Goal: Information Seeking & Learning: Understand process/instructions

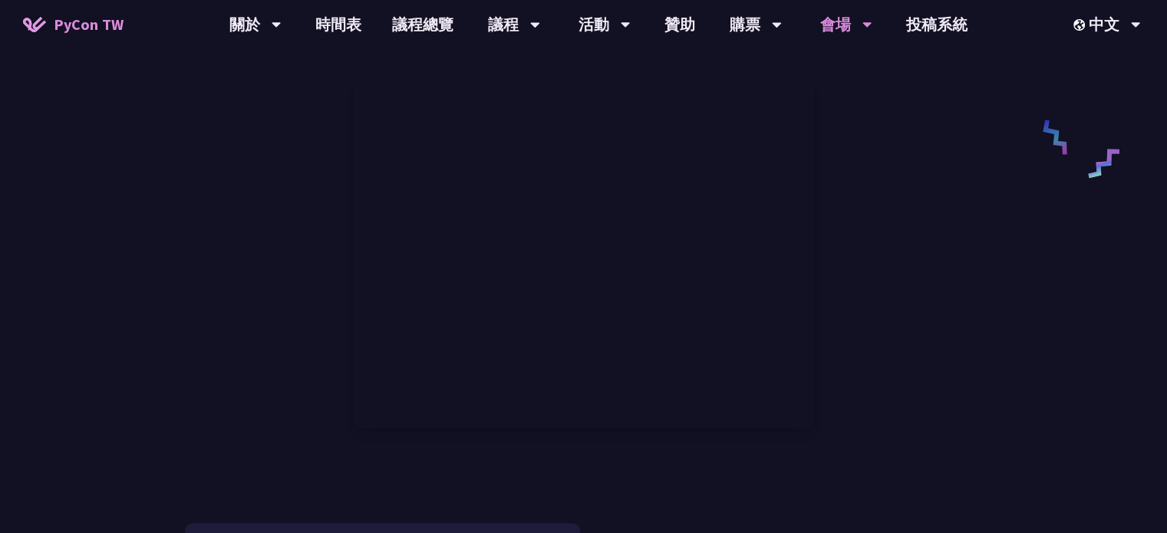
scroll to position [716, 0]
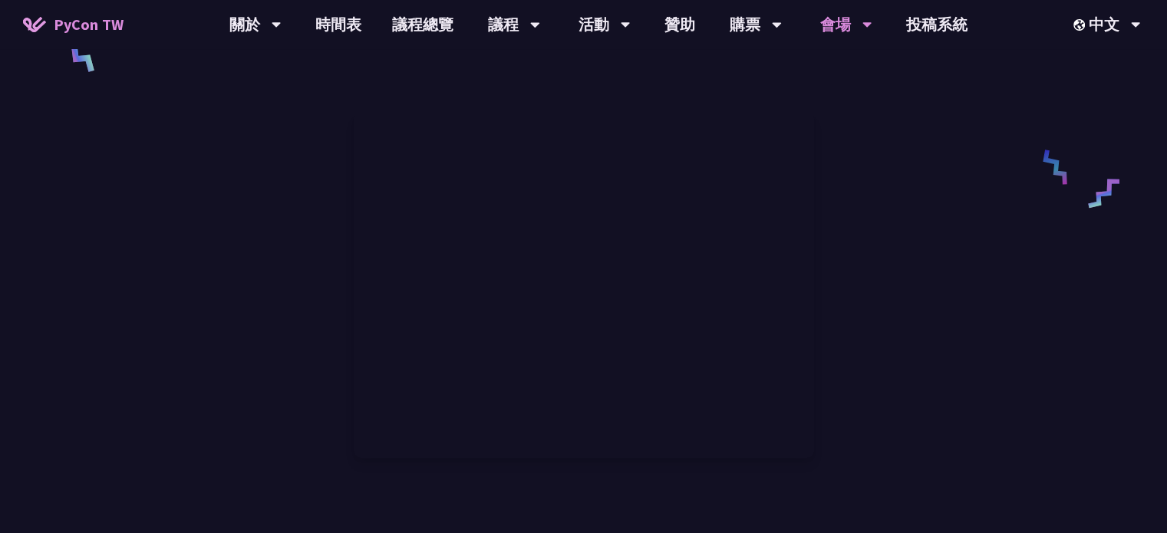
click at [963, 283] on div at bounding box center [584, 285] width 798 height 407
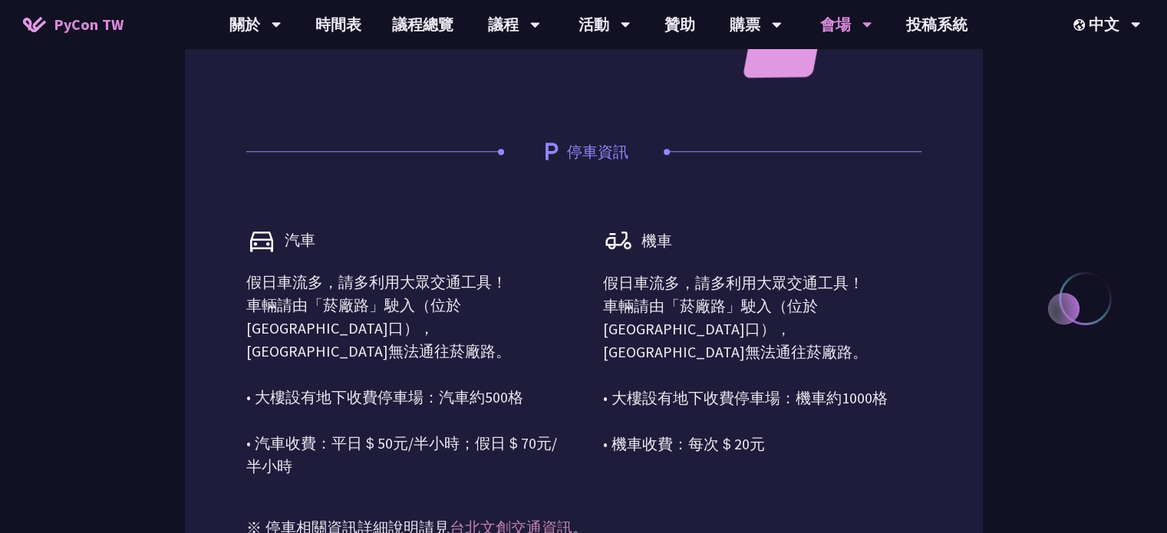
scroll to position [1637, 0]
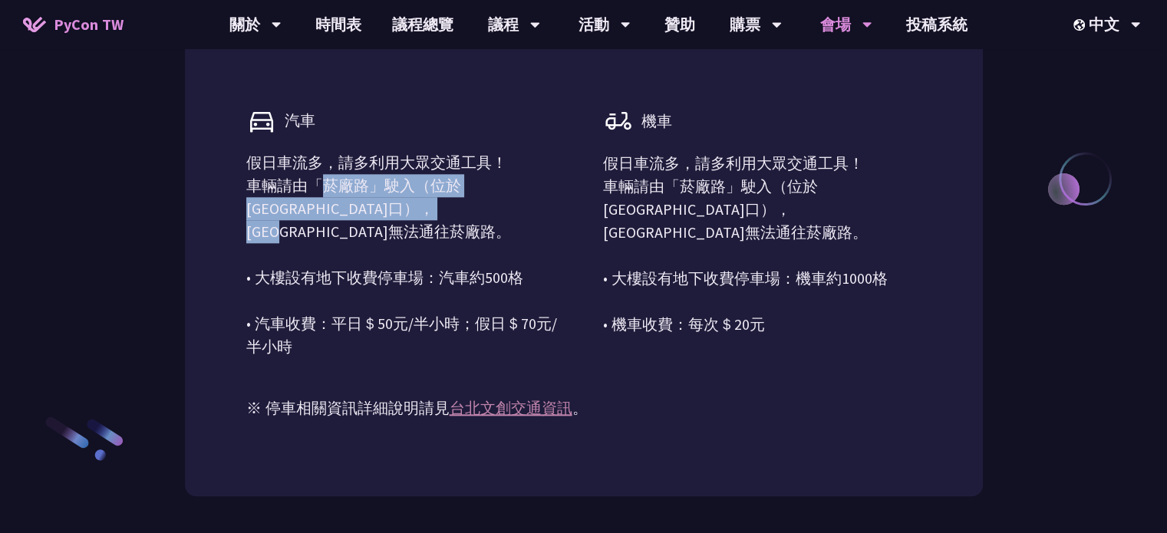
drag, startPoint x: 316, startPoint y: 183, endPoint x: 490, endPoint y: 217, distance: 177.6
click at [490, 217] on p "假日車流多，請多利用大眾交通工具！ 車輛請由「菸廠路」駛入（位於[GEOGRAPHIC_DATA]口），[GEOGRAPHIC_DATA]無法通往菸廠路。 •…" at bounding box center [405, 254] width 318 height 207
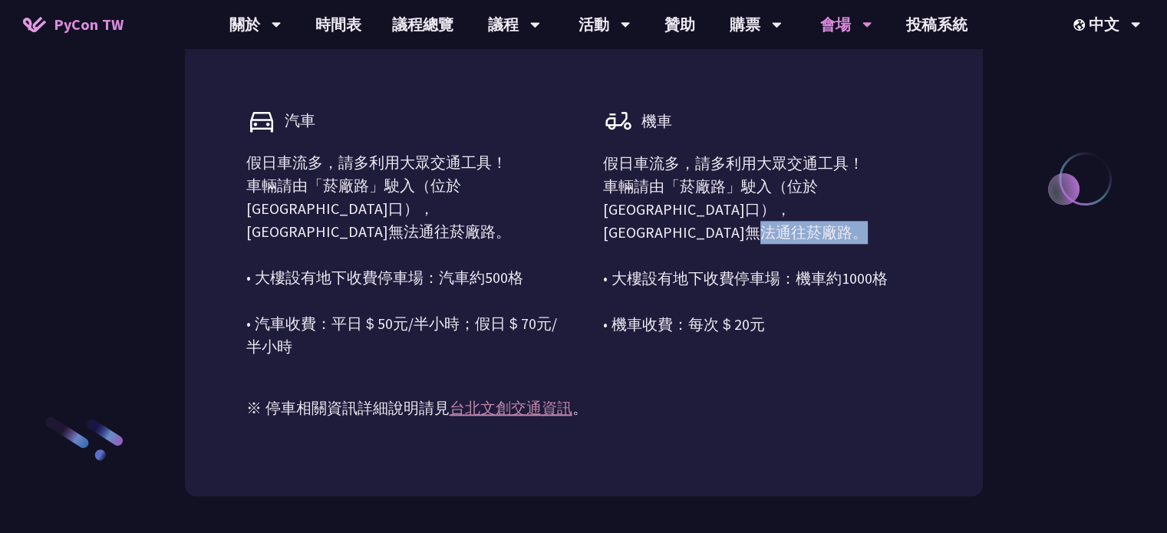
drag, startPoint x: 673, startPoint y: 276, endPoint x: 827, endPoint y: 284, distance: 153.7
click at [824, 283] on p "假日車流多，請多利用大眾交通工具！ 車輛請由「菸廠路」駛入（位於[GEOGRAPHIC_DATA]口），[GEOGRAPHIC_DATA]無法通往菸廠路。 •…" at bounding box center [762, 244] width 318 height 184
drag, startPoint x: 731, startPoint y: 322, endPoint x: 800, endPoint y: 329, distance: 68.7
click at [772, 326] on p "假日車流多，請多利用大眾交通工具！ 車輛請由「菸廠路」駛入（位於[GEOGRAPHIC_DATA]口），[GEOGRAPHIC_DATA]無法通往菸廠路。 •…" at bounding box center [762, 244] width 318 height 184
click at [800, 329] on p "假日車流多，請多利用大眾交通工具！ 車輛請由「菸廠路」駛入（位於[GEOGRAPHIC_DATA]口），[GEOGRAPHIC_DATA]無法通往菸廠路。 •…" at bounding box center [762, 244] width 318 height 184
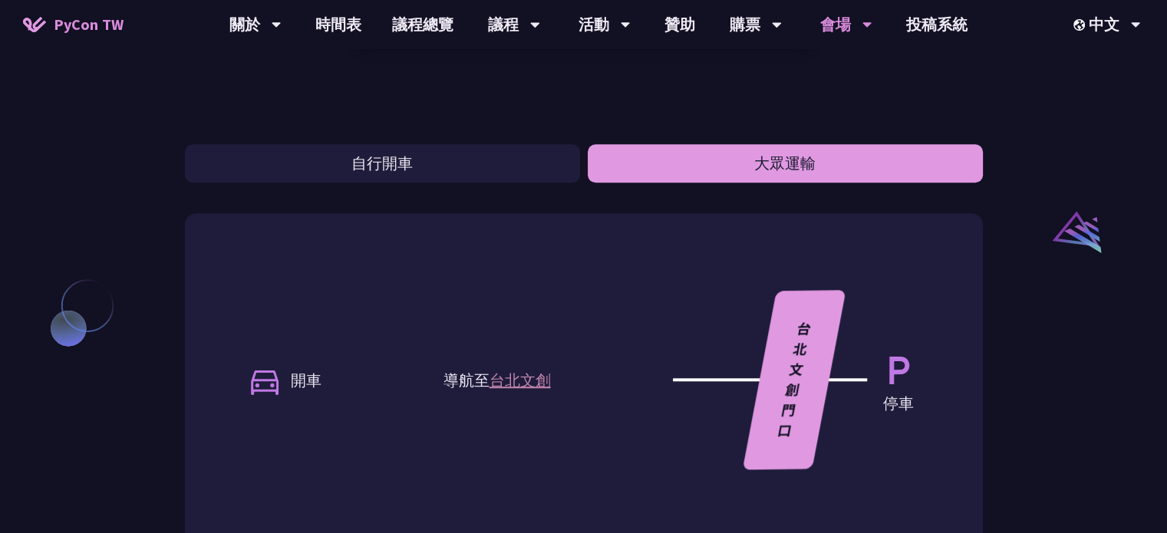
click at [779, 157] on button "大眾運輸" at bounding box center [785, 163] width 395 height 38
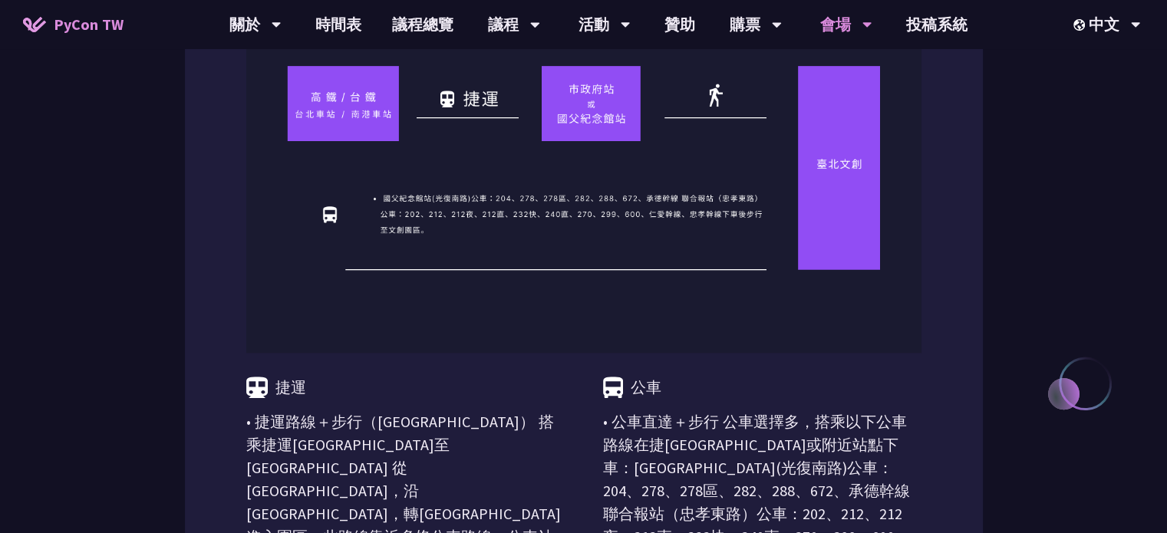
scroll to position [1330, 0]
